Goal: Find specific page/section: Find specific page/section

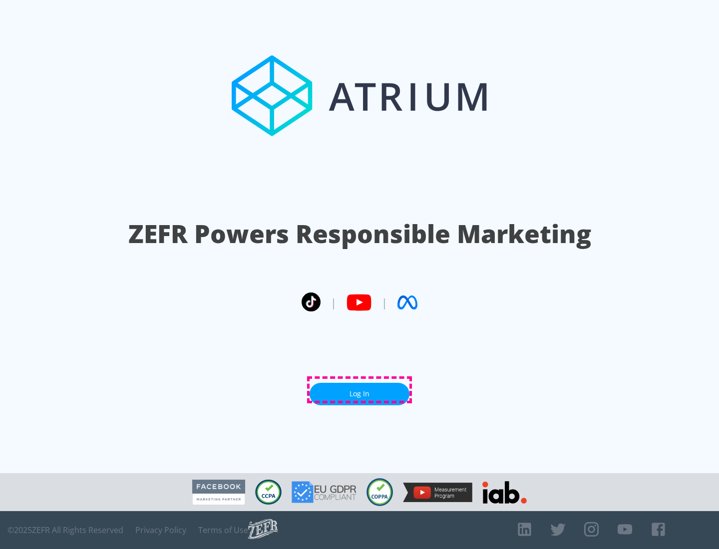
click at [359, 390] on link "Log In" at bounding box center [359, 394] width 100 height 22
